Goal: Find specific page/section: Find specific page/section

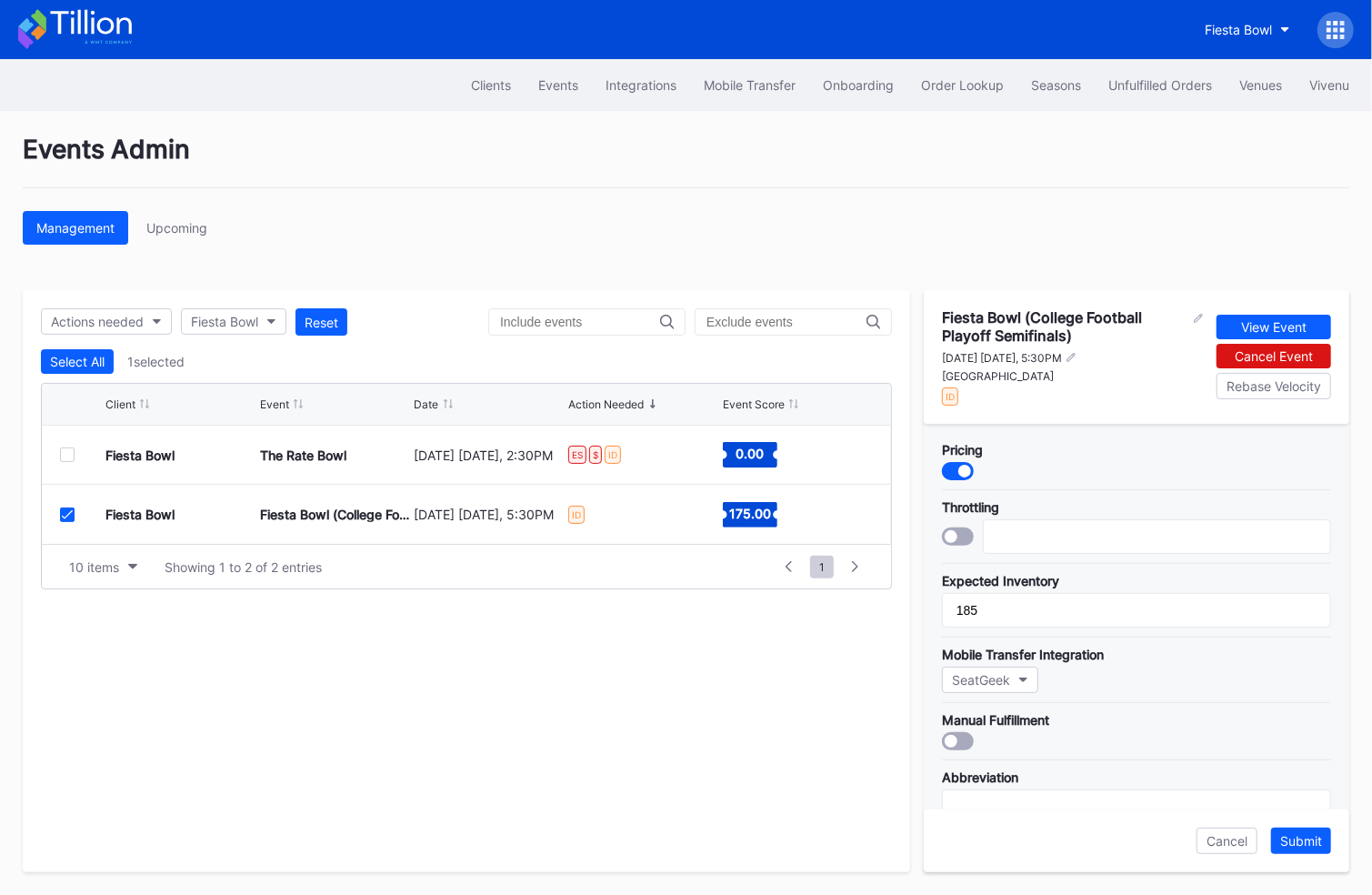
scroll to position [553, 0]
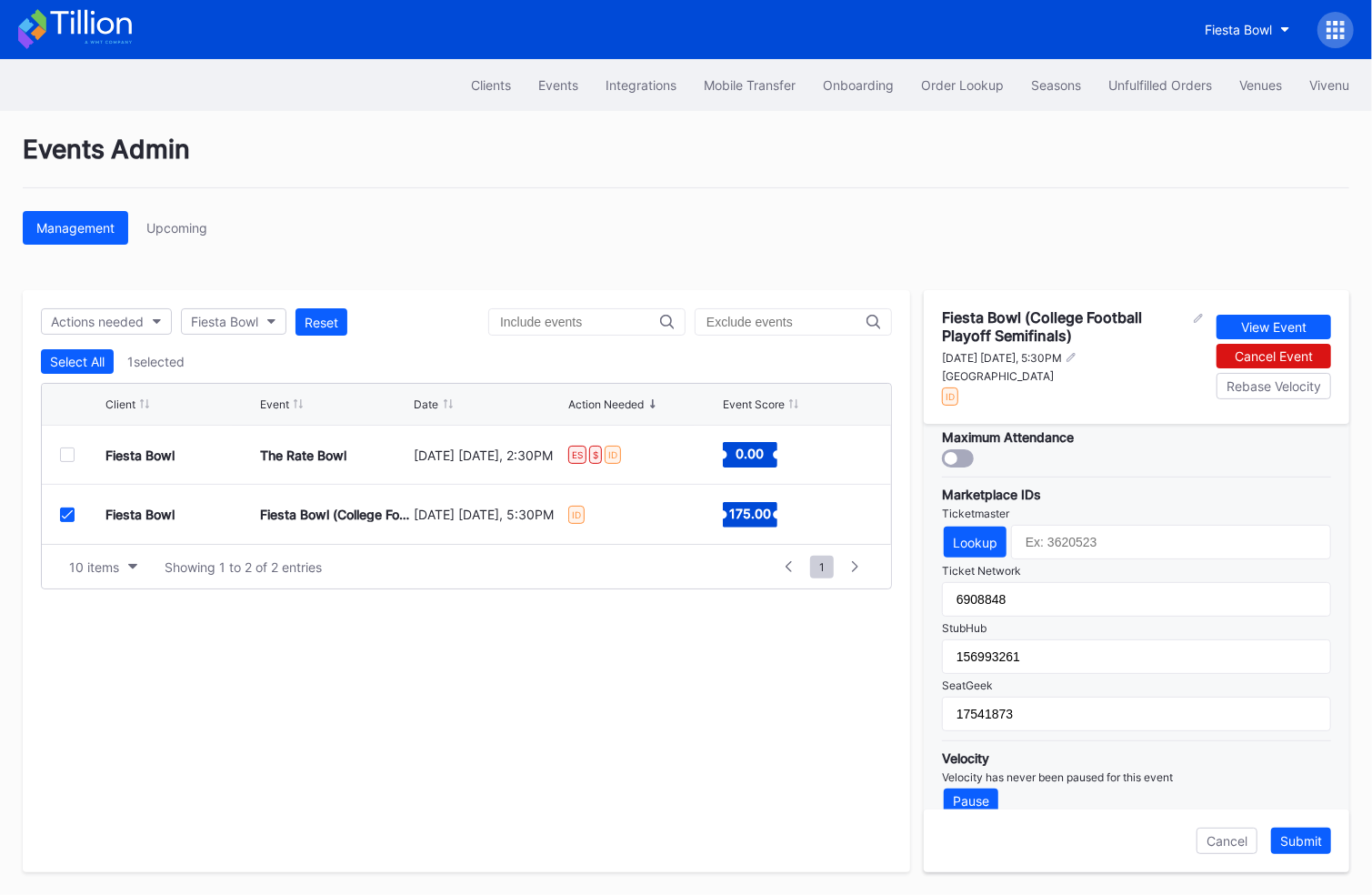
click at [106, 21] on icon at bounding box center [75, 29] width 114 height 40
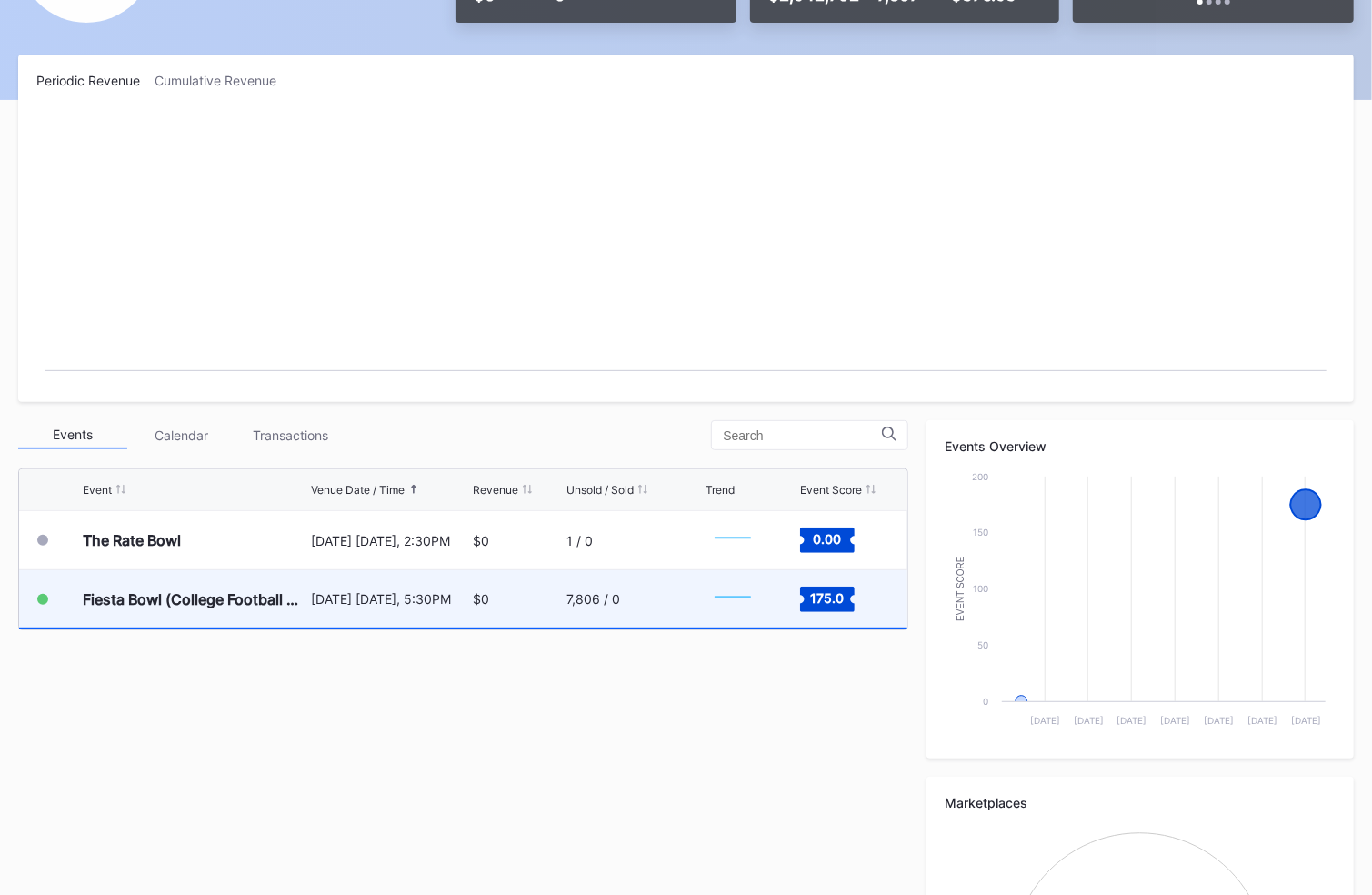
scroll to position [261, 0]
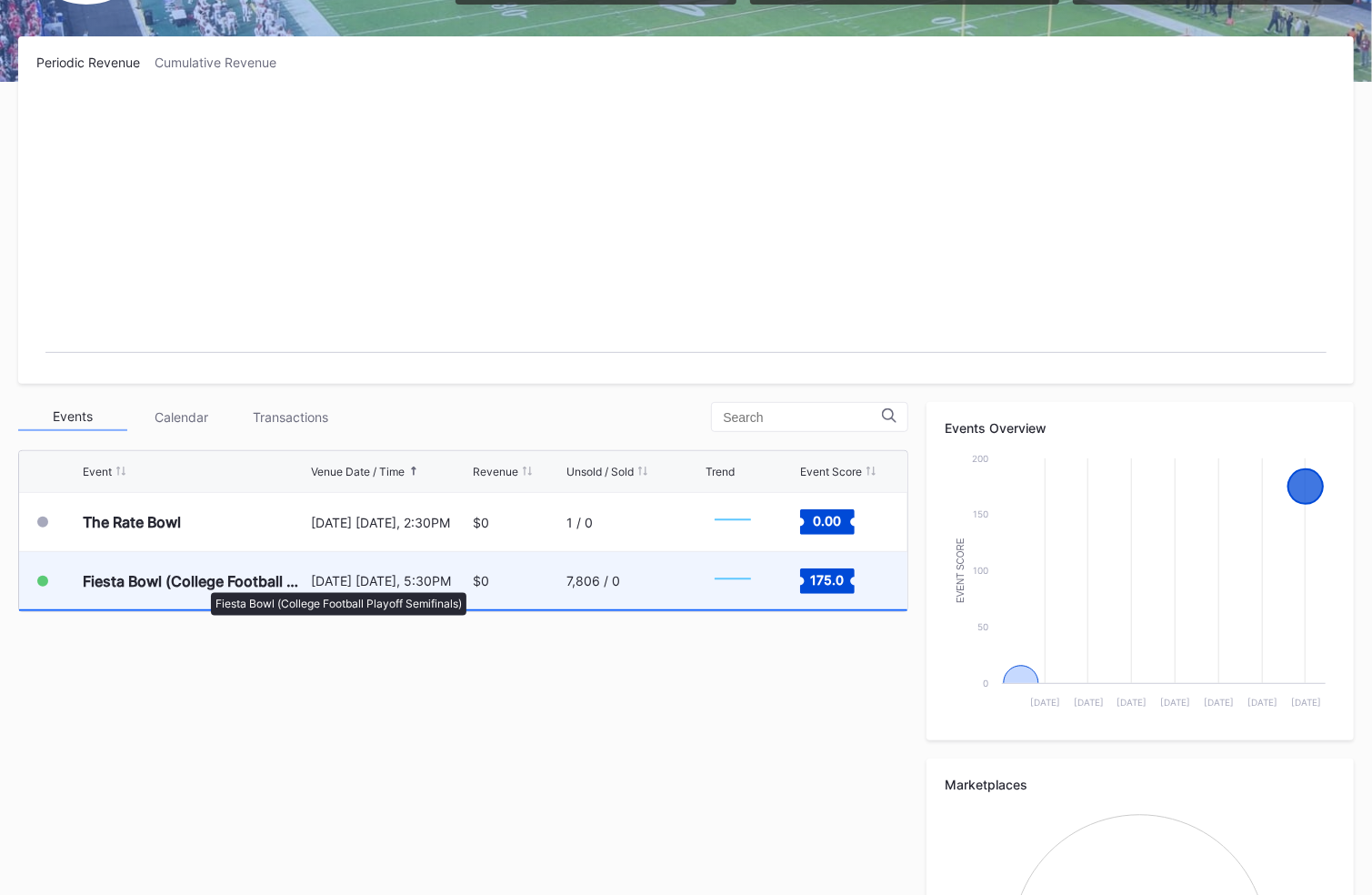
click at [202, 583] on div "Fiesta Bowl (College Football Playoff Semifinals)" at bounding box center [194, 582] width 223 height 19
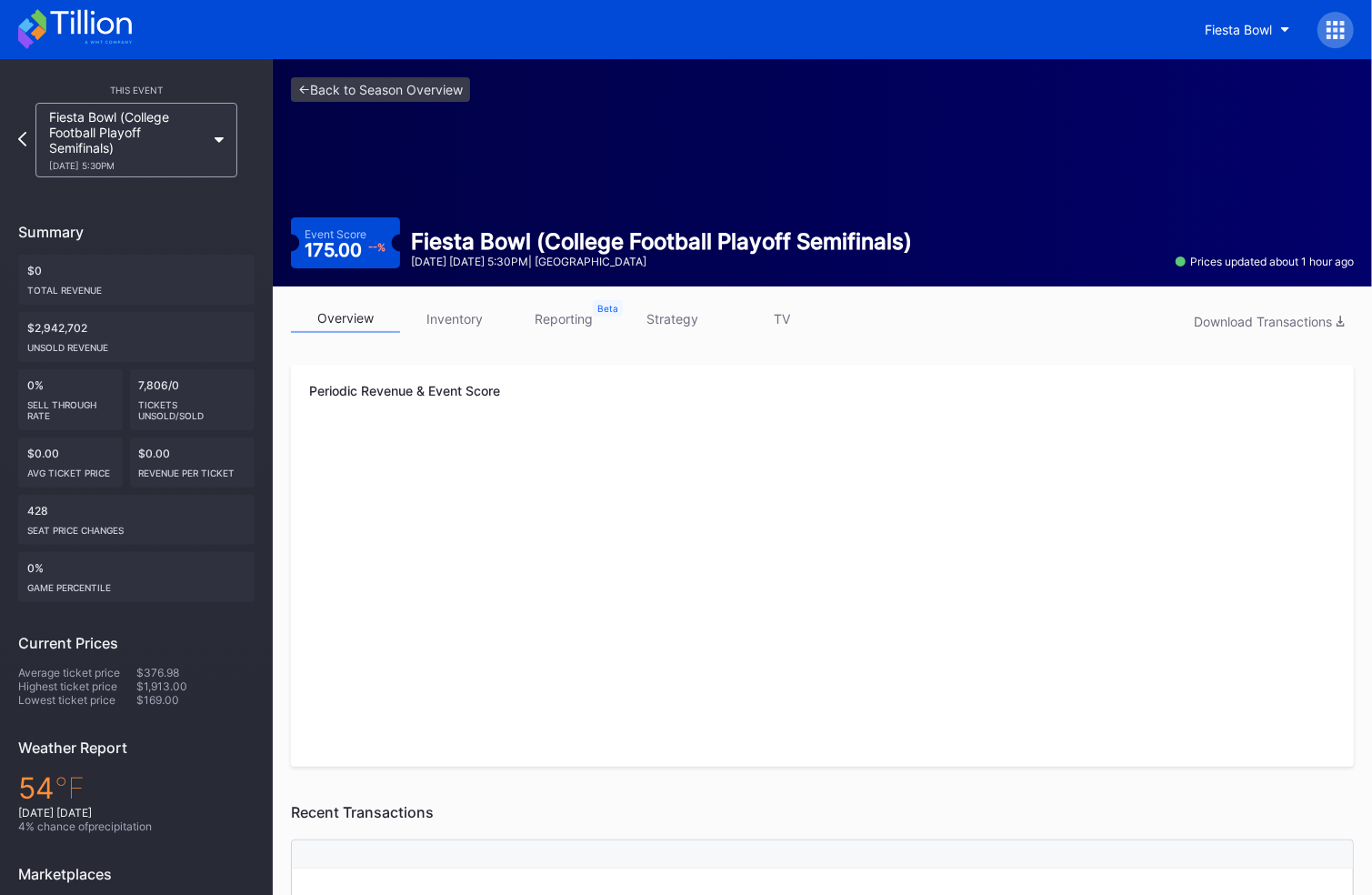
click at [459, 315] on link "inventory" at bounding box center [455, 319] width 109 height 28
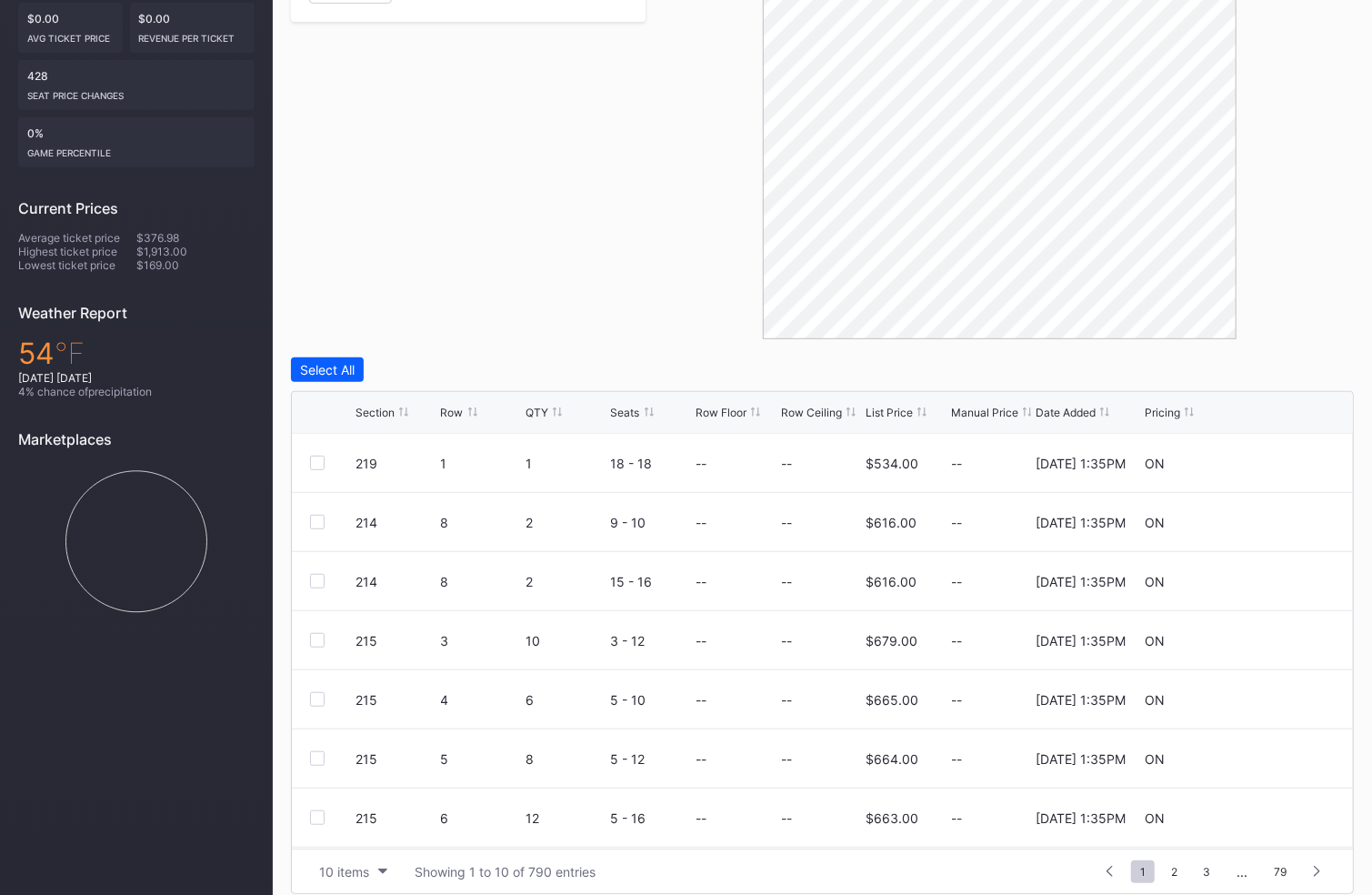
scroll to position [450, 0]
